Goal: Register for event/course

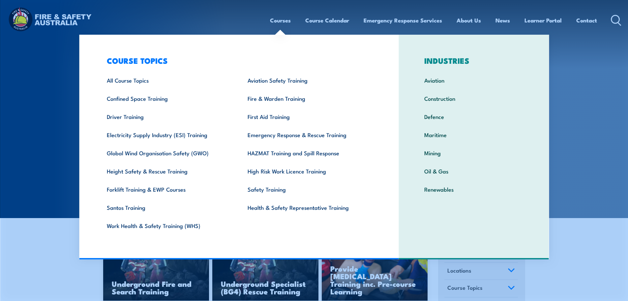
click at [278, 22] on link "Courses" at bounding box center [280, 20] width 21 height 17
click at [146, 82] on link "All Course Topics" at bounding box center [167, 80] width 141 height 18
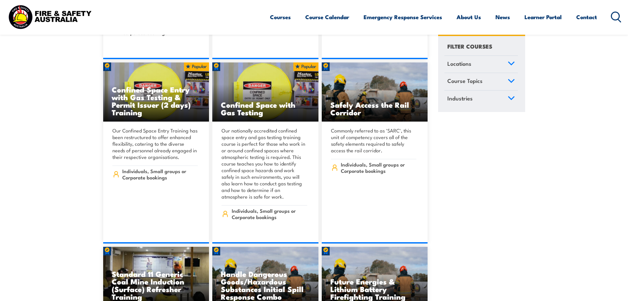
scroll to position [684, 0]
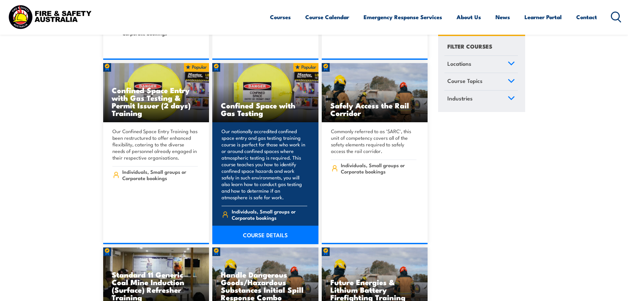
click at [258, 101] on h3 "Confined Space with Gas Testing" at bounding box center [265, 108] width 89 height 15
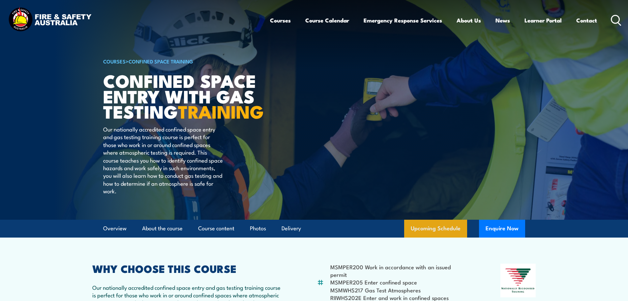
click at [431, 237] on link "Upcoming Schedule" at bounding box center [435, 228] width 63 height 18
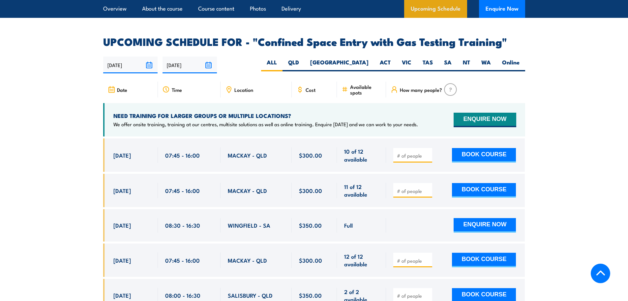
scroll to position [1219, 0]
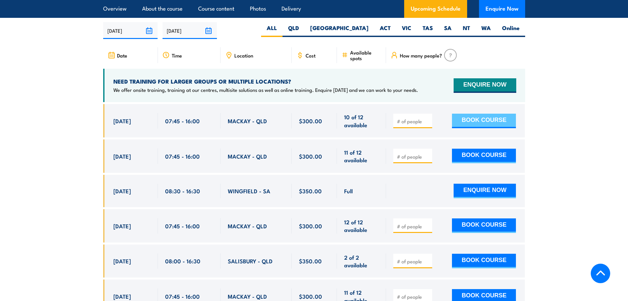
click at [468, 116] on button "BOOK COURSE" at bounding box center [484, 120] width 64 height 15
type input "1"
click at [493, 117] on button "BOOK COURSE" at bounding box center [484, 120] width 64 height 15
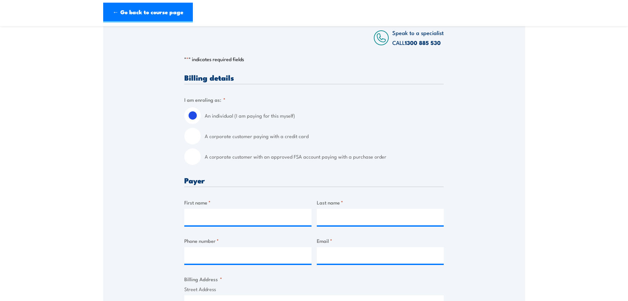
scroll to position [119, 0]
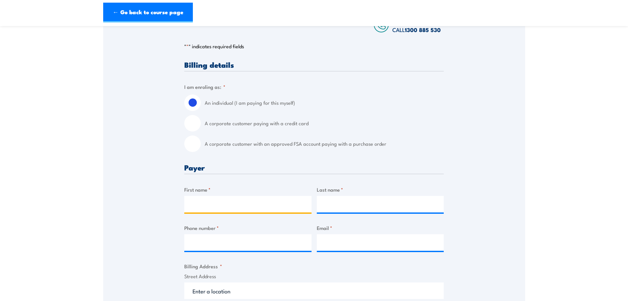
click at [271, 208] on input "First name *" at bounding box center [247, 204] width 127 height 16
type input "Latham"
click at [343, 206] on input "Last name *" at bounding box center [380, 204] width 127 height 16
type input "W"
click at [253, 208] on input "Latham" at bounding box center [247, 204] width 127 height 16
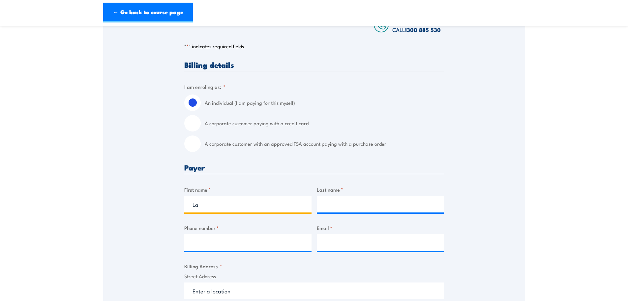
type input "L"
type input "Zara"
click at [340, 205] on input "Last name *" at bounding box center [380, 204] width 127 height 16
type input "Choy"
click at [252, 243] on input "Phone number *" at bounding box center [247, 242] width 127 height 16
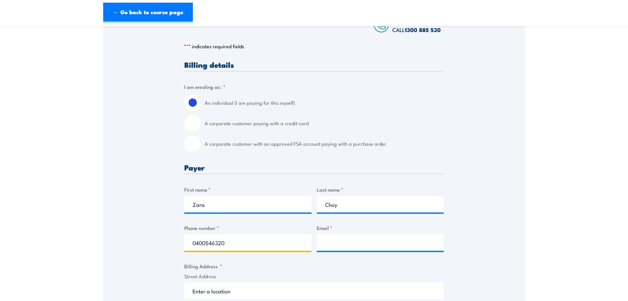
type input "0400546320"
click at [363, 240] on input "Email *" at bounding box center [380, 242] width 127 height 16
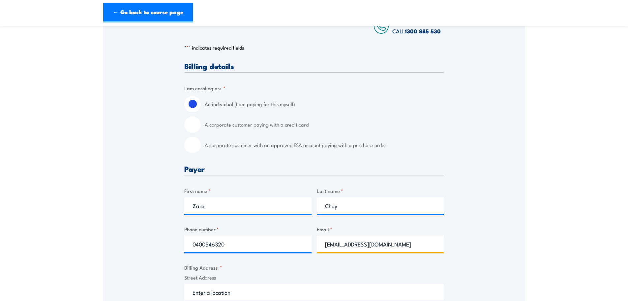
type input "zaradawn5@gmail.com"
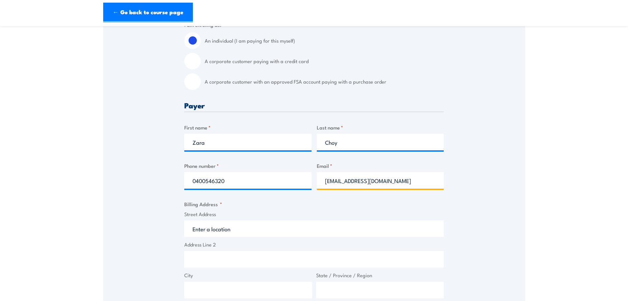
scroll to position [232, 0]
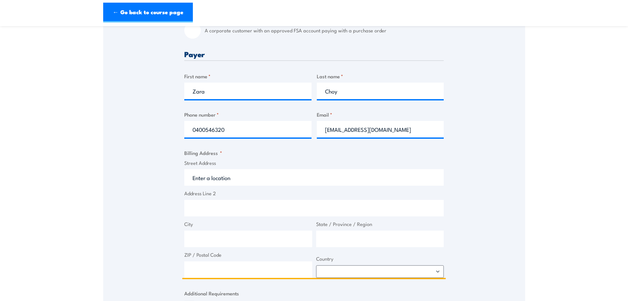
click at [245, 181] on input "Street Address" at bounding box center [314, 177] width 260 height 16
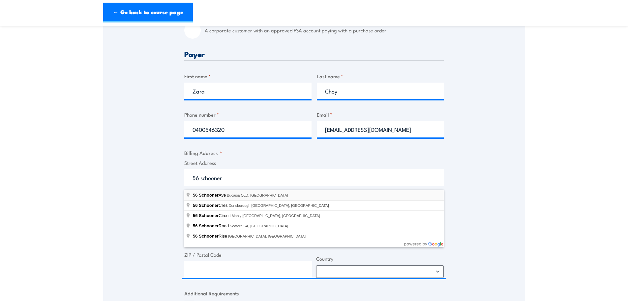
type input "56 Schooner Ave, Bucasia QLD, Australia"
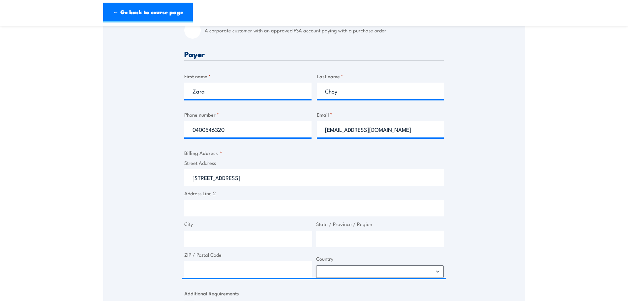
type input "56 Schooner Ave"
type input "Bucasia"
type input "Queensland"
type input "4750"
select select "Australia"
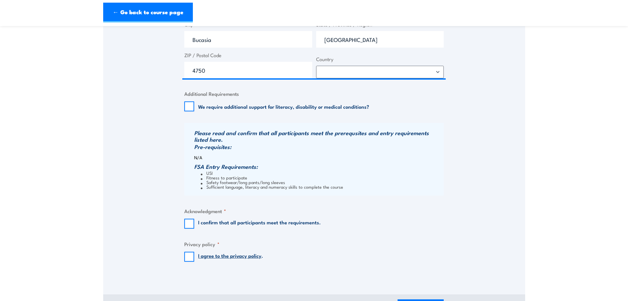
scroll to position [432, 0]
click at [186, 228] on input "I confirm that all participants meet the requirements." at bounding box center [189, 223] width 10 height 10
checkbox input "true"
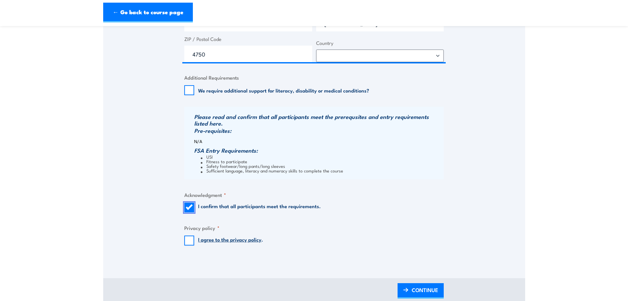
scroll to position [448, 0]
click at [188, 242] on input "I agree to the privacy policy ." at bounding box center [189, 240] width 10 height 10
checkbox input "true"
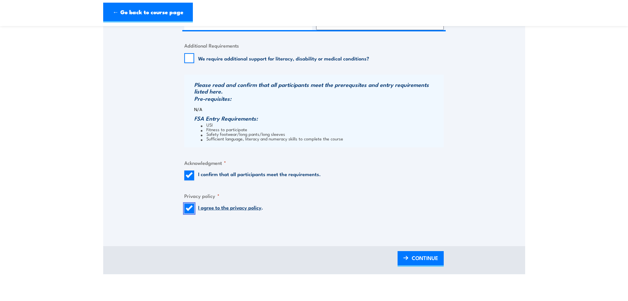
scroll to position [480, 0]
click at [410, 257] on link "CONTINUE" at bounding box center [421, 258] width 46 height 16
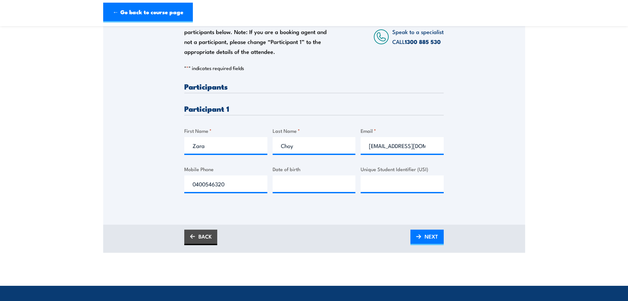
scroll to position [120, 0]
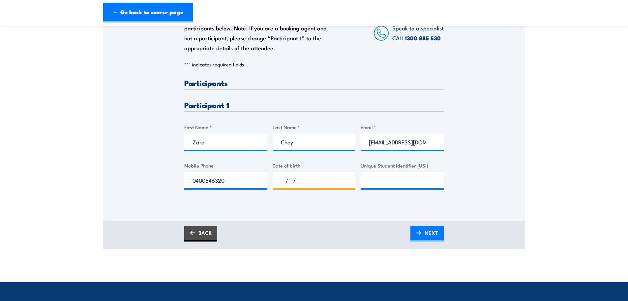
click at [341, 184] on input "__/__/____" at bounding box center [314, 180] width 83 height 16
type input "25/07/2003"
click at [384, 183] on input "Unique Student Identifier (USI)" at bounding box center [402, 180] width 83 height 16
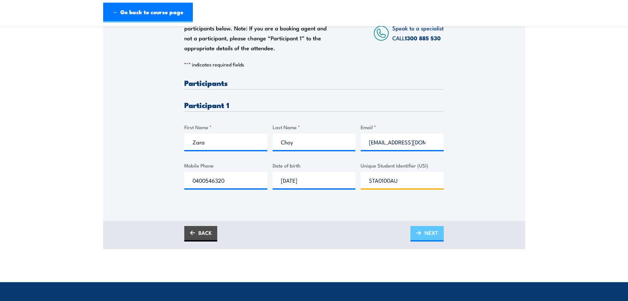
type input "STA0100AU"
click at [430, 239] on span "NEXT" at bounding box center [432, 232] width 14 height 17
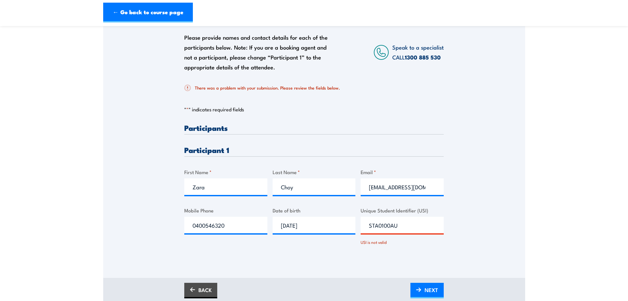
scroll to position [101, 0]
click at [367, 228] on input "STA0100AU" at bounding box center [402, 225] width 83 height 16
click at [403, 225] on input "STA0100AU" at bounding box center [402, 225] width 83 height 16
type input "S"
type input "1075342731"
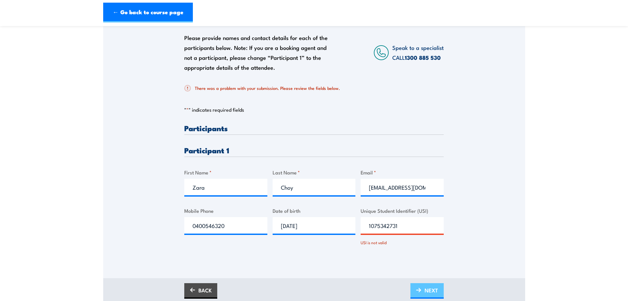
click at [422, 297] on link "NEXT" at bounding box center [427, 291] width 33 height 16
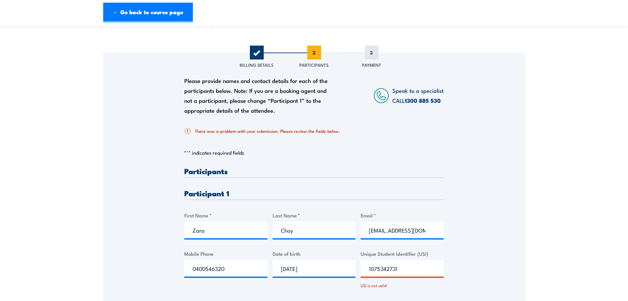
scroll to position [58, 0]
click at [430, 267] on input "1075342731" at bounding box center [402, 267] width 83 height 16
type input "1"
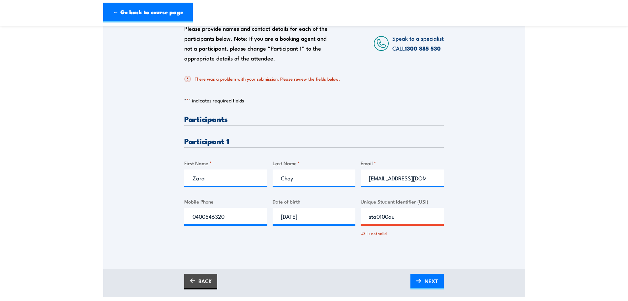
scroll to position [111, 0]
type input "sta0100au"
click at [430, 277] on span "NEXT" at bounding box center [432, 279] width 14 height 17
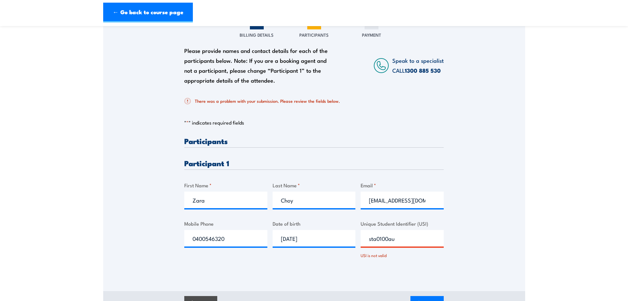
scroll to position [118, 0]
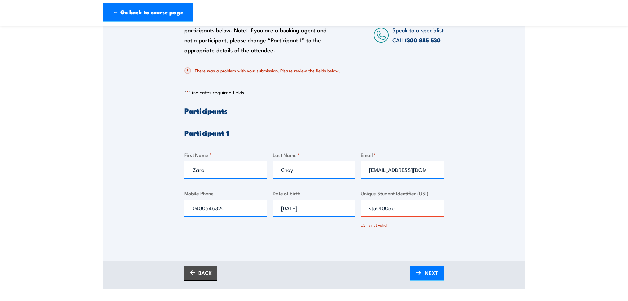
click at [371, 211] on input "sta0100au" at bounding box center [402, 207] width 83 height 16
click at [406, 212] on input "s3xa0100au" at bounding box center [402, 207] width 83 height 16
type input "s"
type input "F3XRWX9N2V"
click at [469, 219] on div "Please provide names and contact details for each of the participants below. No…" at bounding box center [314, 117] width 422 height 250
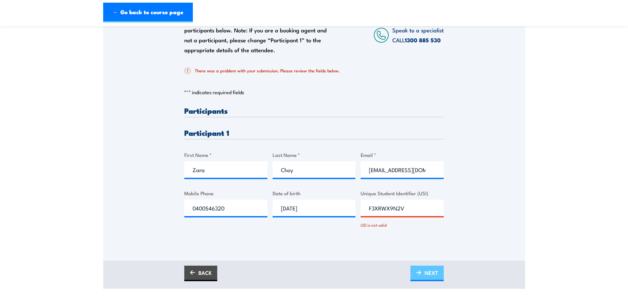
click at [422, 275] on link "NEXT" at bounding box center [427, 273] width 33 height 16
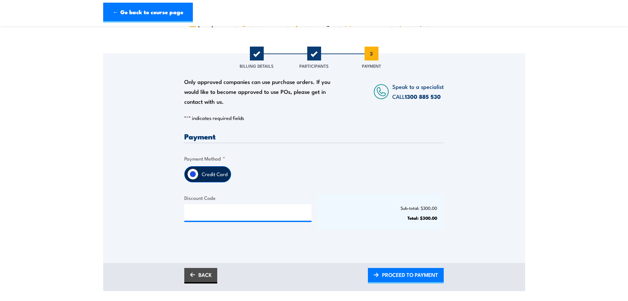
scroll to position [57, 0]
click at [414, 279] on span "PROCEED TO PAYMENT" at bounding box center [410, 274] width 56 height 17
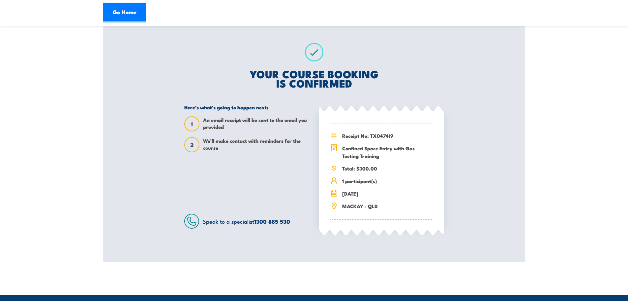
scroll to position [101, 0]
